Goal: Task Accomplishment & Management: Use online tool/utility

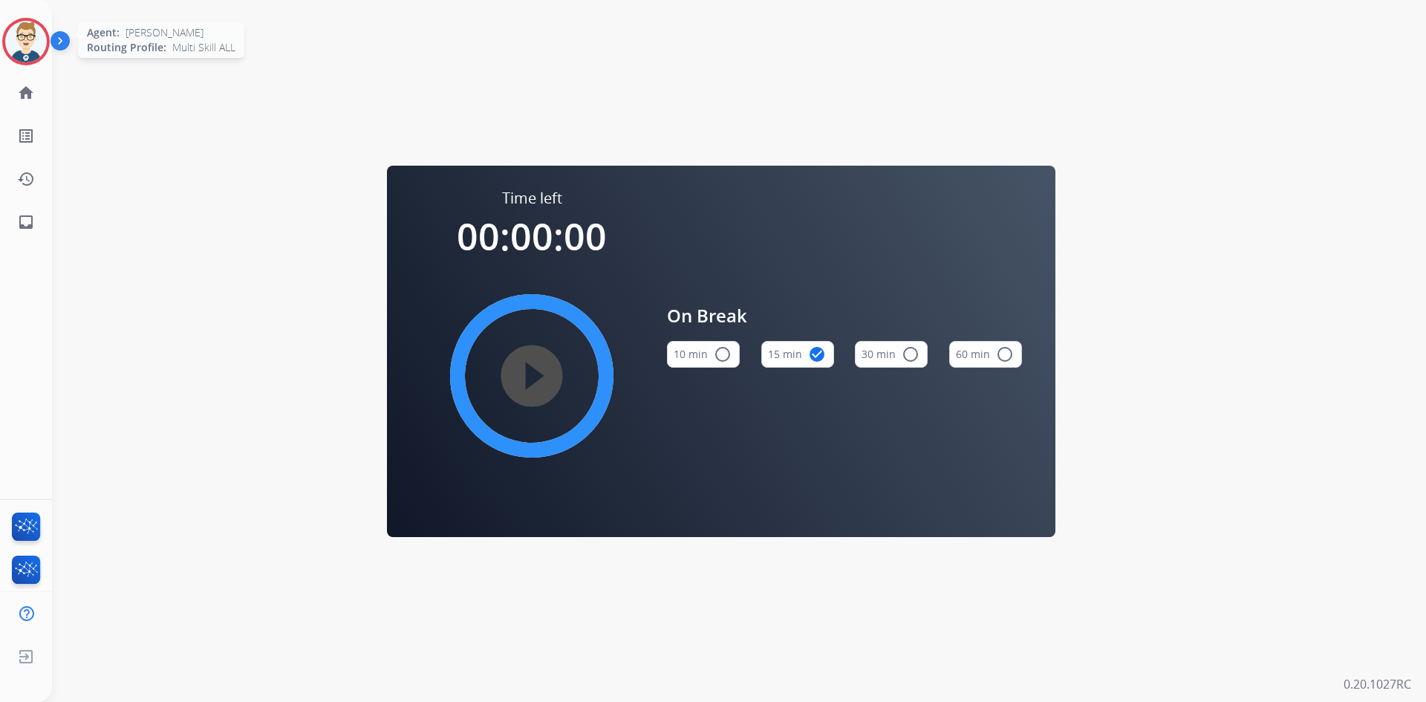
click at [30, 36] on img at bounding box center [26, 42] width 42 height 42
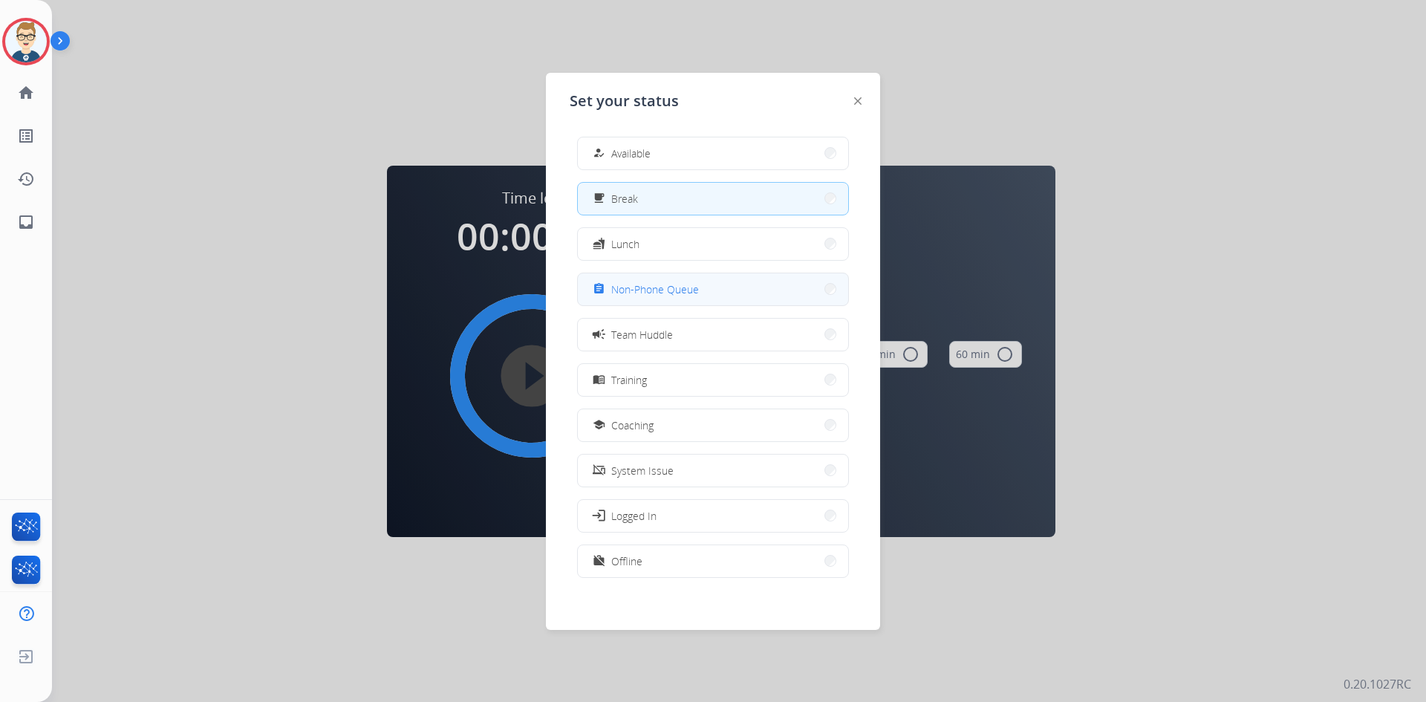
click at [628, 281] on div "assignment Non-Phone Queue" at bounding box center [644, 289] width 109 height 18
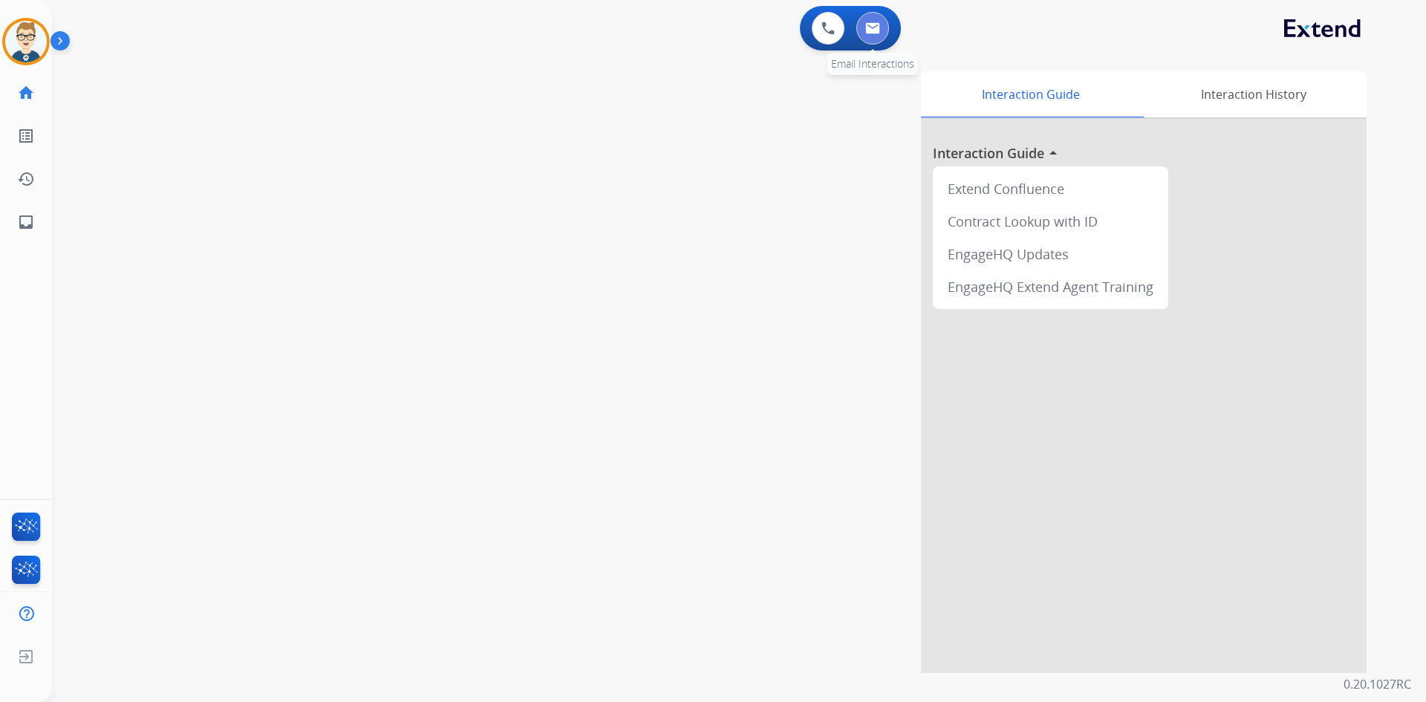
click at [872, 27] on img at bounding box center [872, 28] width 15 height 12
select select "**********"
